Goal: Task Accomplishment & Management: Use online tool/utility

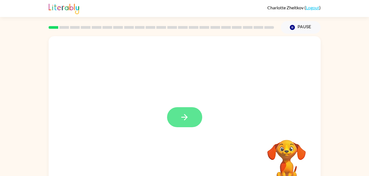
click at [179, 117] on button "button" at bounding box center [184, 117] width 35 height 20
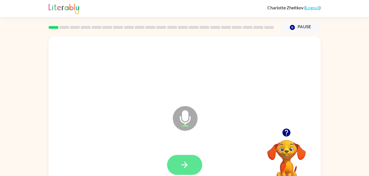
click at [192, 167] on button "button" at bounding box center [184, 165] width 35 height 20
click at [192, 164] on button "button" at bounding box center [184, 165] width 35 height 20
click at [186, 165] on icon "button" at bounding box center [185, 165] width 10 height 10
click at [180, 160] on icon "button" at bounding box center [185, 165] width 10 height 10
click at [190, 167] on button "button" at bounding box center [184, 165] width 35 height 20
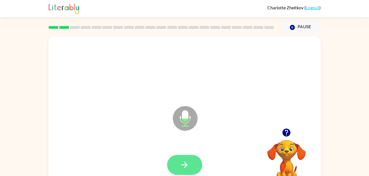
click at [188, 164] on icon "button" at bounding box center [185, 165] width 10 height 10
click at [194, 164] on button "button" at bounding box center [184, 165] width 35 height 20
click at [187, 166] on icon "button" at bounding box center [185, 165] width 10 height 10
click at [188, 165] on icon "button" at bounding box center [185, 165] width 10 height 10
click at [190, 167] on button "button" at bounding box center [184, 165] width 35 height 20
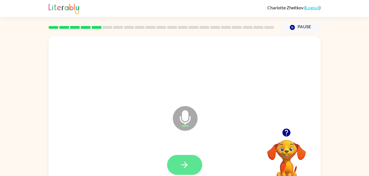
click at [190, 173] on button "button" at bounding box center [184, 165] width 35 height 20
click at [190, 166] on button "button" at bounding box center [184, 165] width 35 height 20
click at [183, 169] on icon "button" at bounding box center [185, 165] width 10 height 10
click at [179, 171] on button "button" at bounding box center [184, 165] width 35 height 20
click at [180, 169] on icon "button" at bounding box center [185, 165] width 10 height 10
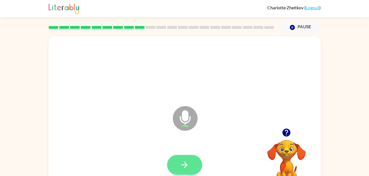
click at [194, 168] on button "button" at bounding box center [184, 165] width 35 height 20
click at [184, 162] on icon "button" at bounding box center [185, 165] width 10 height 10
click at [190, 170] on button "button" at bounding box center [184, 165] width 35 height 20
click at [193, 168] on button "button" at bounding box center [184, 165] width 35 height 20
click at [195, 175] on button "button" at bounding box center [184, 165] width 35 height 20
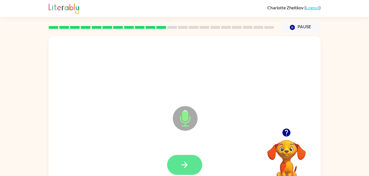
click at [187, 169] on icon "button" at bounding box center [185, 165] width 10 height 10
click at [186, 169] on icon "button" at bounding box center [185, 165] width 10 height 10
click at [190, 161] on button "button" at bounding box center [184, 165] width 35 height 20
click at [187, 168] on icon "button" at bounding box center [185, 165] width 10 height 10
click at [185, 170] on icon "button" at bounding box center [185, 165] width 10 height 10
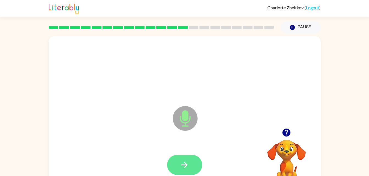
click at [193, 168] on button "button" at bounding box center [184, 165] width 35 height 20
click at [188, 169] on icon "button" at bounding box center [185, 165] width 10 height 10
click at [175, 169] on button "button" at bounding box center [184, 165] width 35 height 20
click at [180, 164] on icon "button" at bounding box center [185, 165] width 10 height 10
click at [187, 167] on icon "button" at bounding box center [185, 165] width 10 height 10
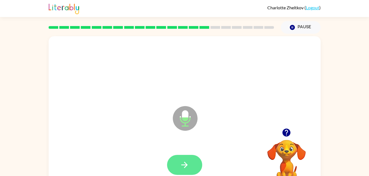
click at [184, 167] on icon "button" at bounding box center [185, 165] width 10 height 10
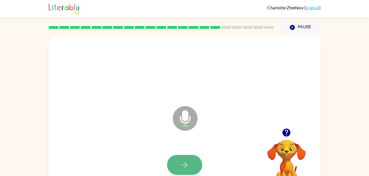
click at [179, 165] on button "button" at bounding box center [184, 165] width 35 height 20
click at [172, 165] on button "button" at bounding box center [184, 165] width 35 height 20
click at [182, 171] on button "button" at bounding box center [184, 165] width 35 height 20
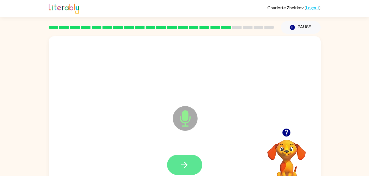
click at [180, 161] on icon "button" at bounding box center [185, 165] width 10 height 10
click at [183, 166] on icon "button" at bounding box center [185, 165] width 10 height 10
click at [179, 176] on div at bounding box center [184, 165] width 261 height 45
click at [182, 170] on button "button" at bounding box center [184, 165] width 35 height 20
click at [186, 164] on icon "button" at bounding box center [184, 165] width 6 height 6
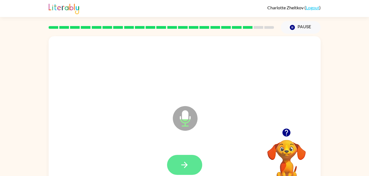
click at [190, 167] on button "button" at bounding box center [184, 165] width 35 height 20
click at [189, 166] on icon "button" at bounding box center [185, 165] width 10 height 10
click at [180, 170] on button "button" at bounding box center [184, 165] width 35 height 20
click at [187, 164] on icon "button" at bounding box center [185, 165] width 10 height 10
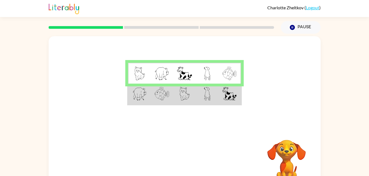
click at [146, 102] on td at bounding box center [139, 94] width 23 height 21
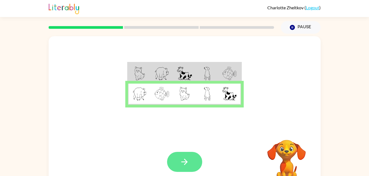
click at [173, 165] on button "button" at bounding box center [184, 162] width 35 height 20
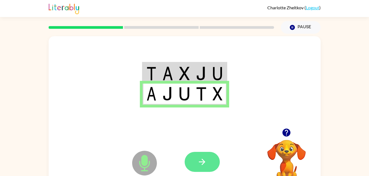
click at [202, 171] on button "button" at bounding box center [202, 162] width 35 height 20
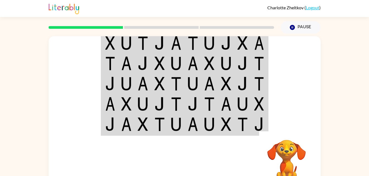
click at [18, 145] on div "Your browser must support playing .mp4 files to use Literably. Please try using…" at bounding box center [184, 113] width 369 height 159
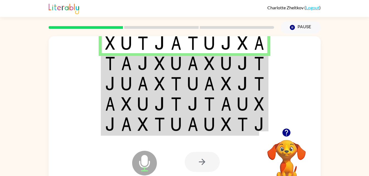
click at [206, 167] on div at bounding box center [202, 162] width 35 height 20
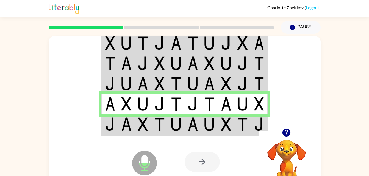
click at [197, 162] on div at bounding box center [202, 162] width 35 height 20
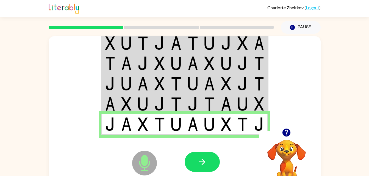
click at [367, 151] on div "Microphone The Microphone is here when it is your turn to talk Your browser mus…" at bounding box center [184, 113] width 369 height 159
click at [205, 163] on icon "button" at bounding box center [202, 162] width 10 height 10
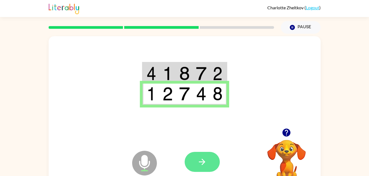
click at [199, 168] on button "button" at bounding box center [202, 162] width 35 height 20
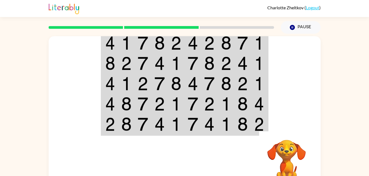
click at [0, 95] on html "Charlotte Zheltkov ( Logout ) Pause Pause Your browser must support playing .mp…" at bounding box center [184, 96] width 369 height 193
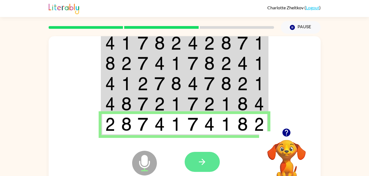
click at [202, 165] on icon "button" at bounding box center [202, 162] width 6 height 6
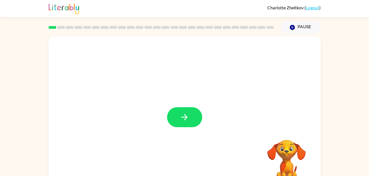
click at [185, 131] on div at bounding box center [185, 114] width 272 height 157
click at [179, 131] on div at bounding box center [185, 114] width 272 height 157
click at [172, 122] on button "button" at bounding box center [184, 117] width 35 height 20
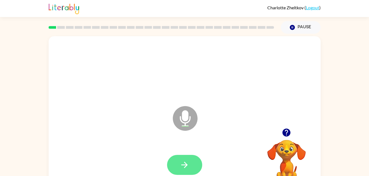
click at [181, 163] on icon "button" at bounding box center [185, 165] width 10 height 10
click at [201, 163] on button "button" at bounding box center [184, 165] width 35 height 20
click at [182, 167] on icon "button" at bounding box center [185, 165] width 10 height 10
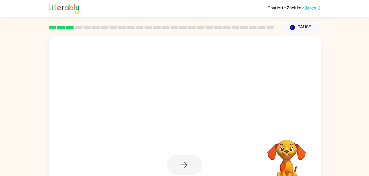
click at [177, 169] on div at bounding box center [184, 165] width 35 height 20
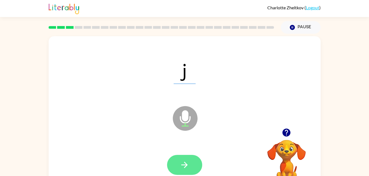
click at [188, 174] on button "button" at bounding box center [184, 165] width 35 height 20
click at [190, 170] on button "button" at bounding box center [184, 165] width 35 height 20
click at [190, 168] on button "button" at bounding box center [184, 165] width 35 height 20
click at [187, 172] on button "button" at bounding box center [184, 165] width 35 height 20
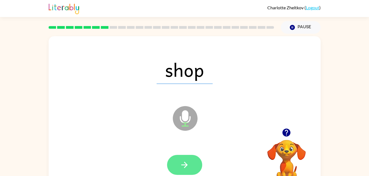
click at [186, 170] on icon "button" at bounding box center [185, 165] width 10 height 10
click at [190, 174] on button "button" at bounding box center [184, 165] width 35 height 20
click at [190, 167] on button "button" at bounding box center [184, 165] width 35 height 20
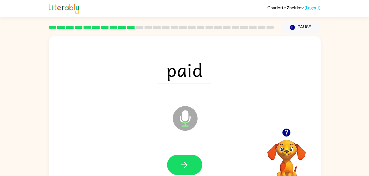
scroll to position [17, 0]
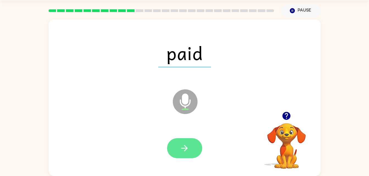
click at [186, 156] on button "button" at bounding box center [184, 149] width 35 height 20
click at [185, 146] on icon "button" at bounding box center [184, 148] width 6 height 6
click at [181, 153] on icon "button" at bounding box center [185, 149] width 10 height 10
click at [170, 149] on button "button" at bounding box center [184, 149] width 35 height 20
click at [181, 141] on button "button" at bounding box center [184, 149] width 35 height 20
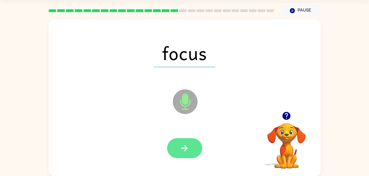
click at [187, 144] on icon "button" at bounding box center [185, 149] width 10 height 10
click at [186, 157] on button "button" at bounding box center [184, 149] width 35 height 20
click at [175, 149] on button "button" at bounding box center [184, 149] width 35 height 20
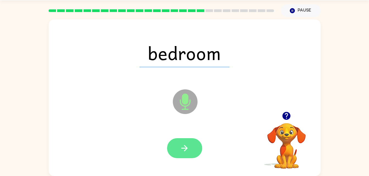
click at [181, 141] on button "button" at bounding box center [184, 149] width 35 height 20
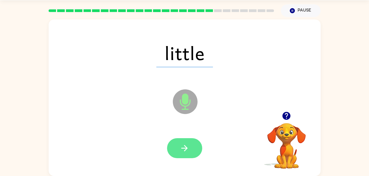
click at [196, 150] on button "button" at bounding box center [184, 149] width 35 height 20
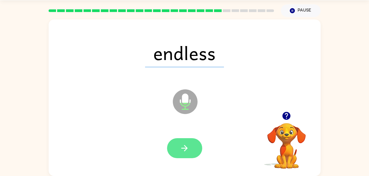
click at [175, 158] on button "button" at bounding box center [184, 149] width 35 height 20
click at [175, 147] on div at bounding box center [184, 149] width 35 height 20
click at [178, 150] on button "button" at bounding box center [184, 149] width 35 height 20
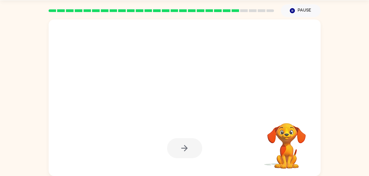
click at [183, 158] on div at bounding box center [184, 149] width 35 height 20
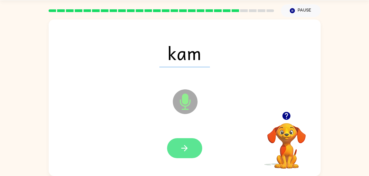
click at [185, 155] on button "button" at bounding box center [184, 149] width 35 height 20
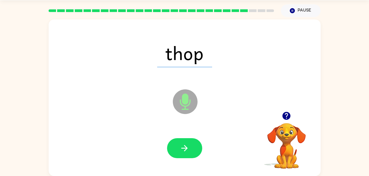
click at [167, 145] on div at bounding box center [184, 149] width 35 height 20
click at [176, 153] on button "button" at bounding box center [184, 149] width 35 height 20
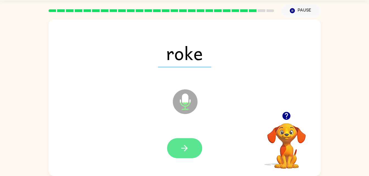
click at [184, 149] on icon "button" at bounding box center [185, 149] width 10 height 10
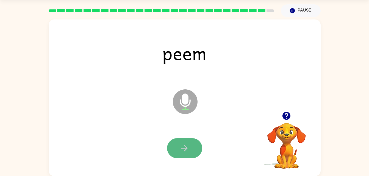
click at [181, 147] on icon "button" at bounding box center [185, 149] width 10 height 10
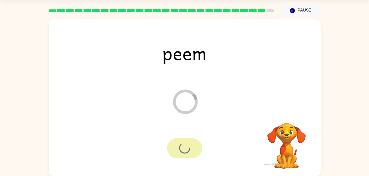
scroll to position [7, 0]
